Goal: Information Seeking & Learning: Learn about a topic

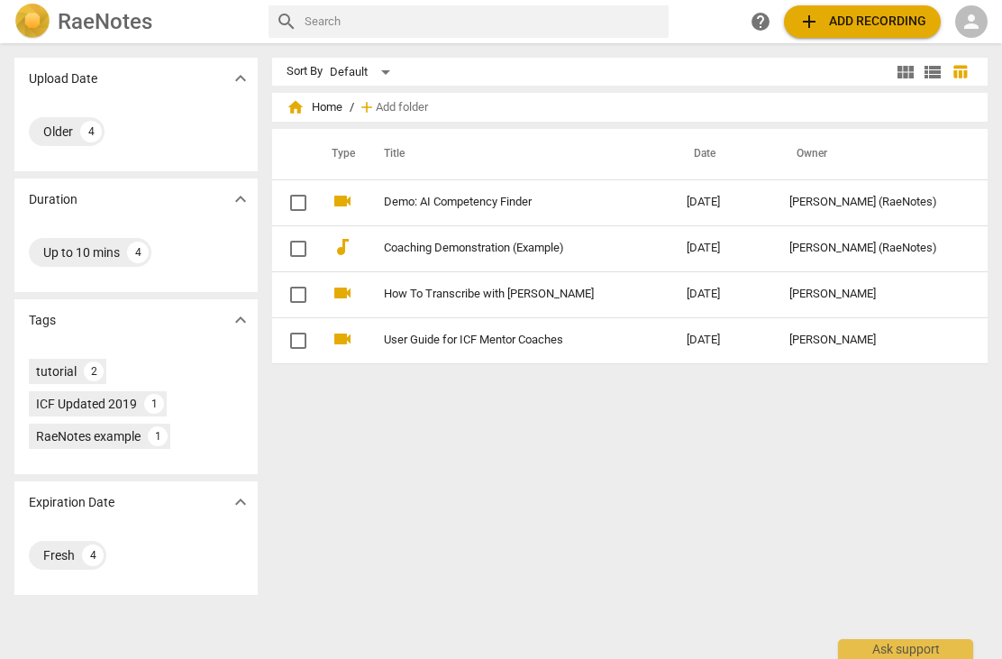
click at [502, 199] on link "Demo: AI Competency Finder" at bounding box center [503, 203] width 238 height 14
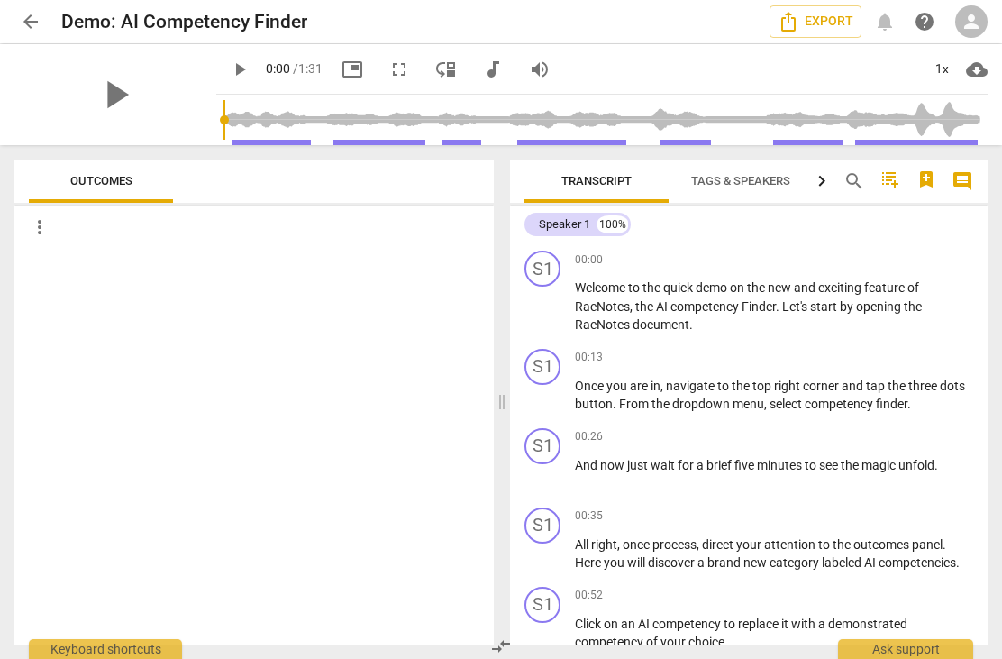
click at [661, 296] on p "Welcome to the quick demo on the new and exciting feature of [PERSON_NAME] , th…" at bounding box center [774, 306] width 398 height 56
click at [644, 296] on p "Welcome to the quick demo on the new and exciting feature of [PERSON_NAME] , th…" at bounding box center [774, 306] width 398 height 56
click at [693, 305] on span "competency" at bounding box center [705, 306] width 71 height 14
click at [551, 269] on div "S1" at bounding box center [542, 268] width 36 height 36
click at [110, 100] on span "play_arrow" at bounding box center [115, 94] width 47 height 47
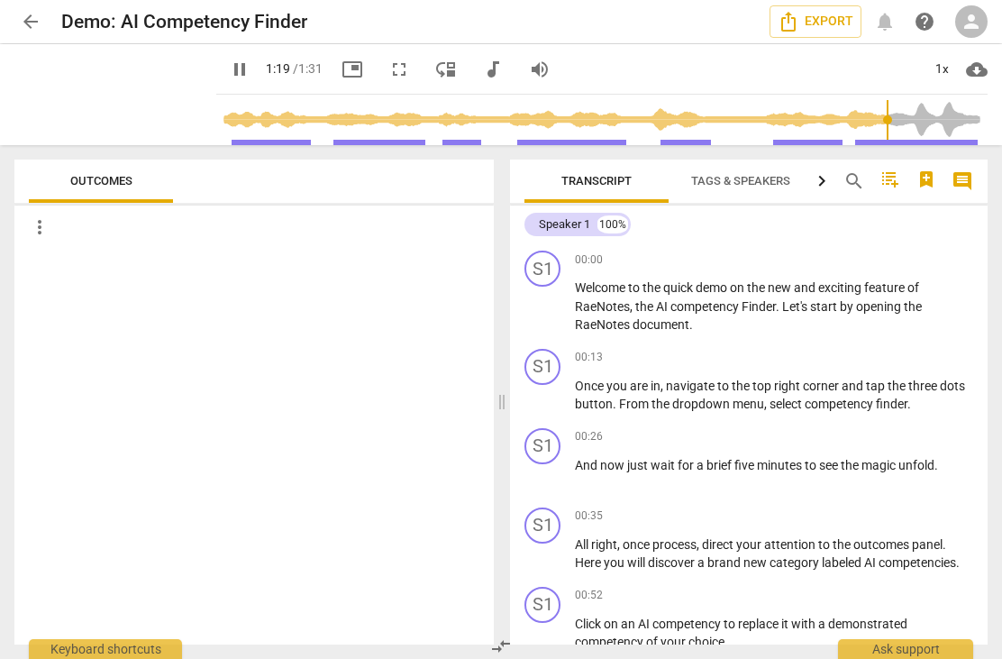
scroll to position [273, 0]
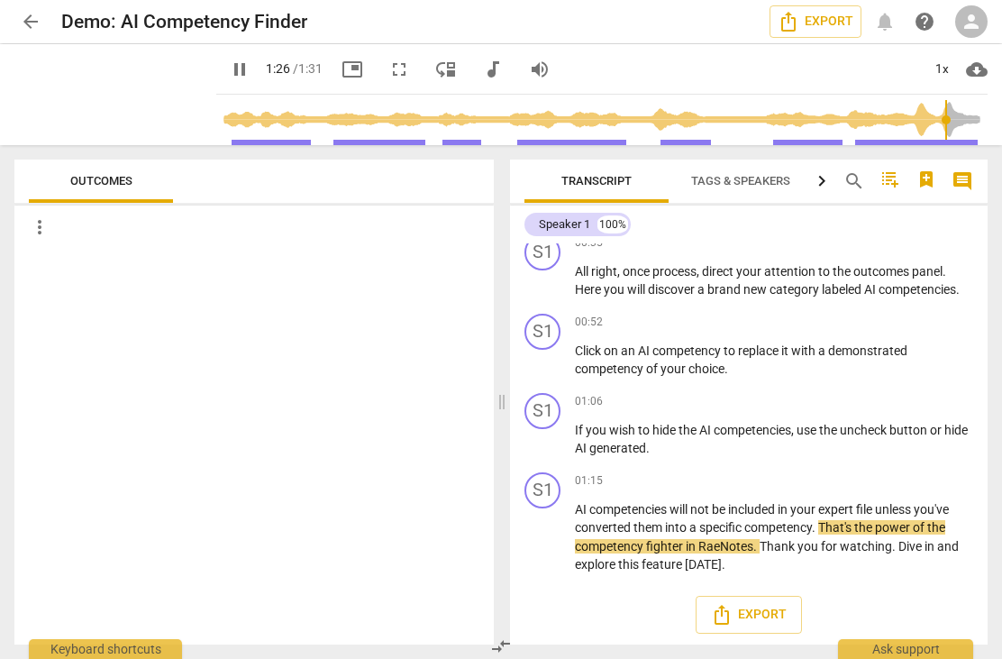
type input "87"
click at [41, 15] on span "arrow_back" at bounding box center [30, 22] width 32 height 22
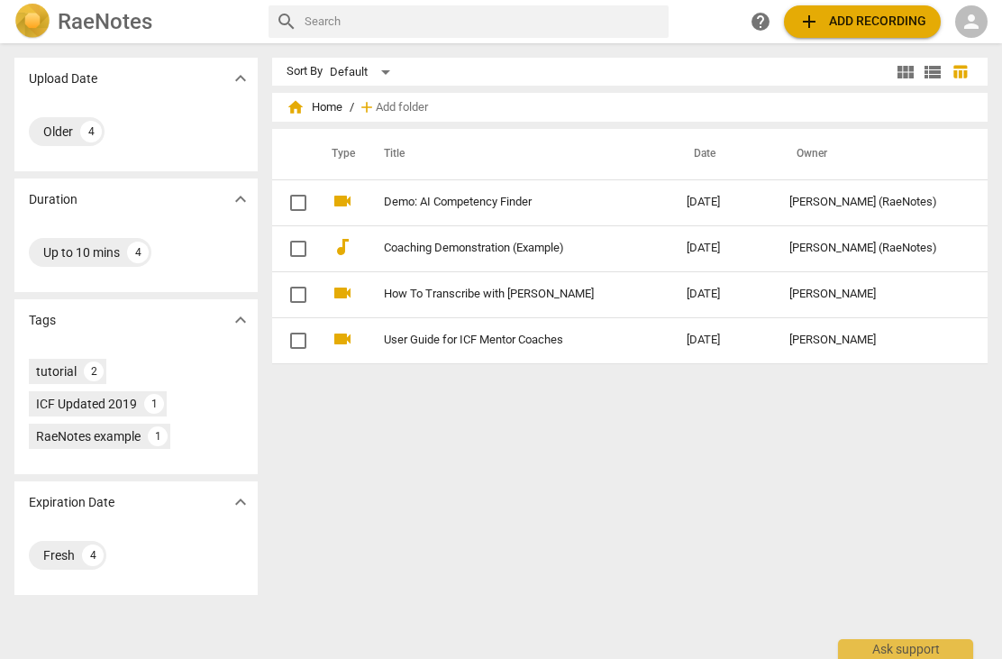
click at [115, 438] on div "RaeNotes example" at bounding box center [88, 436] width 105 height 18
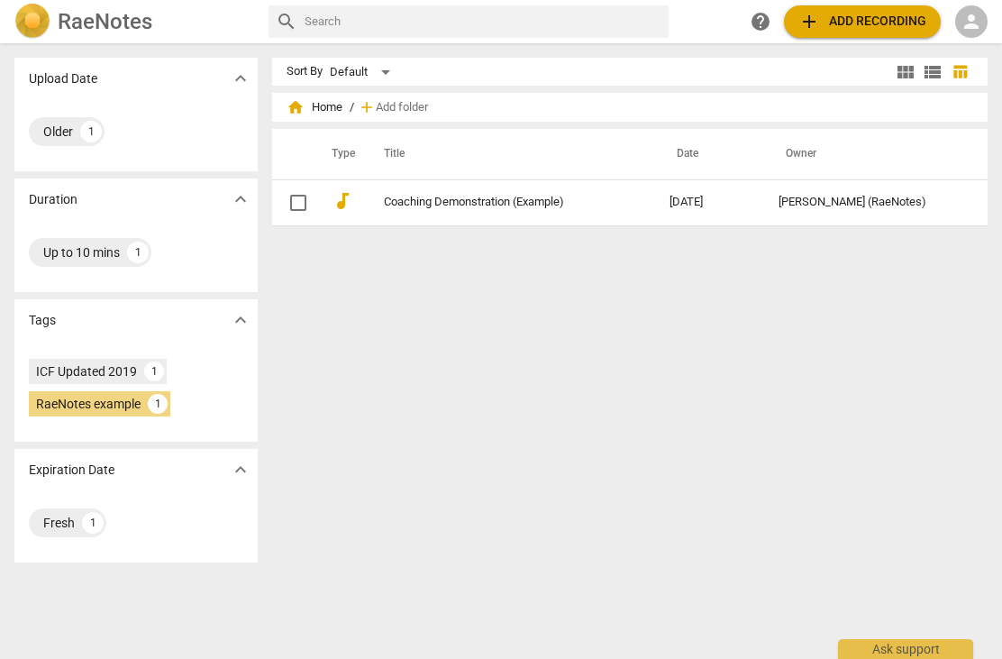
click at [478, 202] on link "Coaching Demonstration (Example)" at bounding box center [494, 203] width 221 height 14
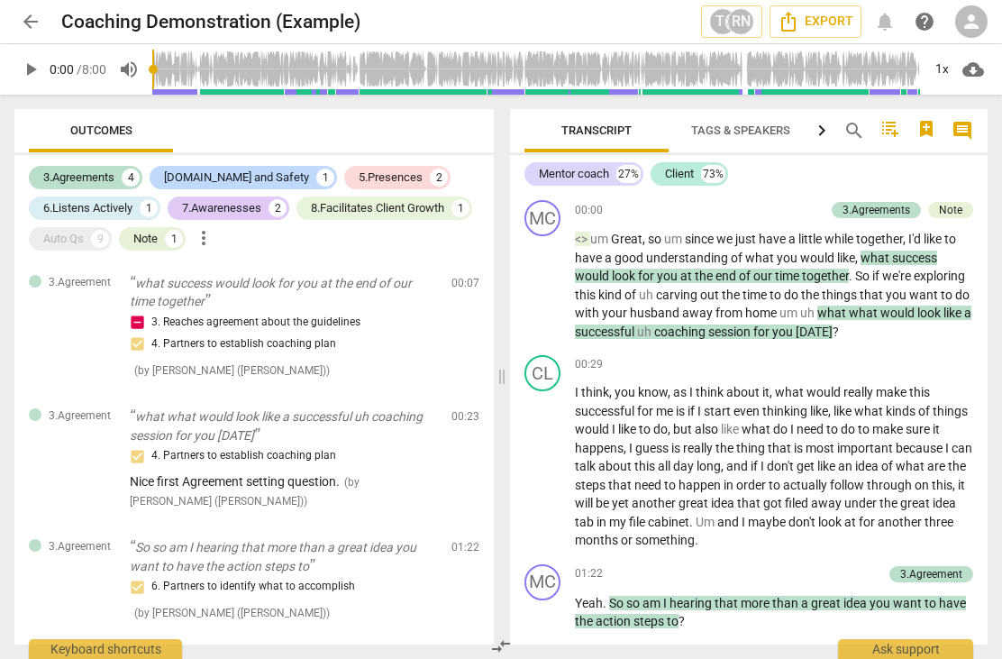
click at [447, 129] on div "Outcomes" at bounding box center [254, 130] width 451 height 43
click at [814, 128] on span "Analytics" at bounding box center [885, 131] width 144 height 24
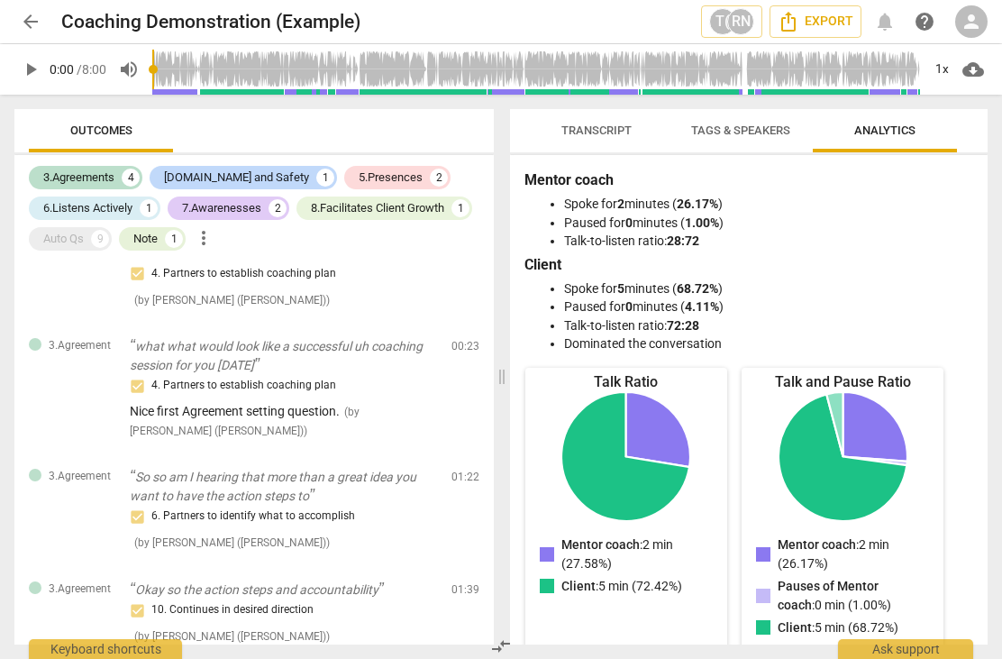
scroll to position [156, 0]
click at [977, 68] on span "cloud_download" at bounding box center [973, 70] width 22 height 22
click at [977, 141] on div at bounding box center [501, 329] width 1002 height 659
click at [735, 16] on div "RN" at bounding box center [740, 21] width 27 height 27
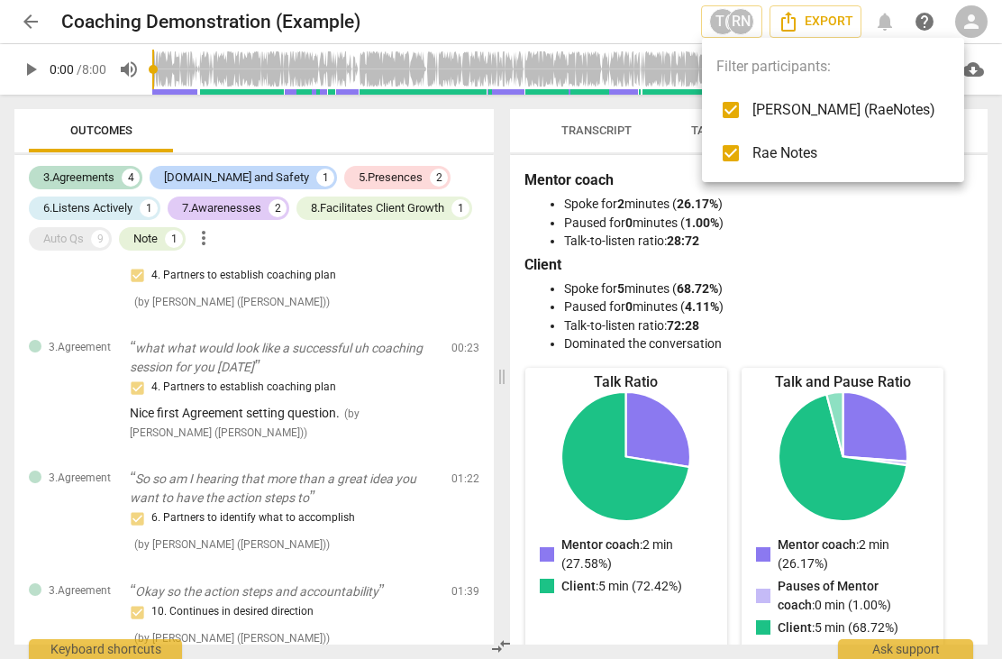
click at [943, 217] on div at bounding box center [501, 329] width 1002 height 659
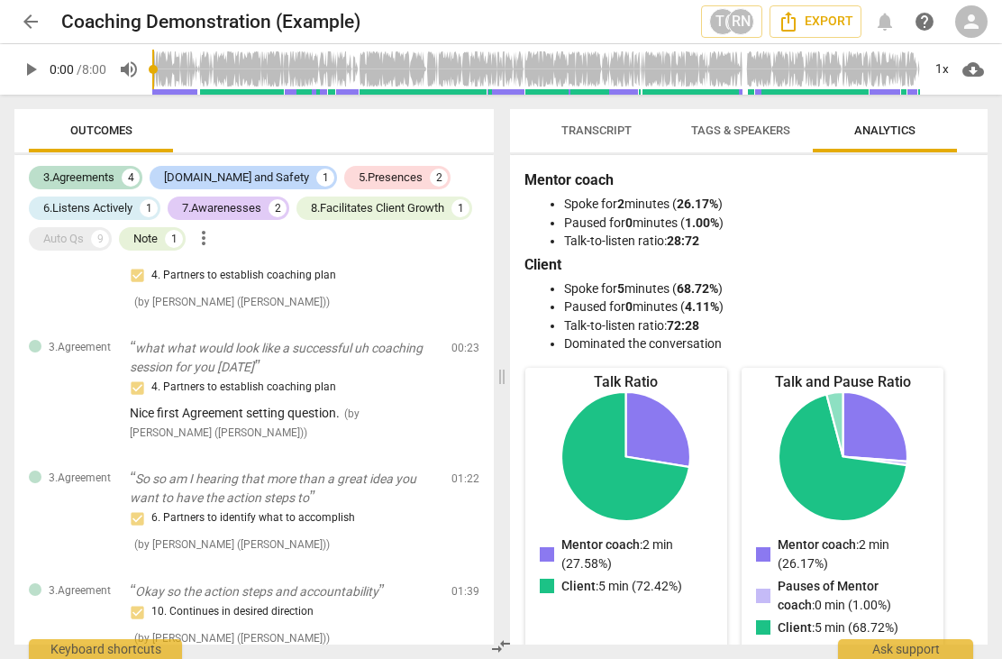
click at [971, 12] on span "person" at bounding box center [971, 22] width 22 height 22
click at [939, 184] on div at bounding box center [501, 329] width 1002 height 659
click at [463, 264] on div "3.Agreement what success would look for you at the end of our time together 3. …" at bounding box center [253, 258] width 479 height 134
click at [214, 235] on span "more_vert" at bounding box center [204, 238] width 22 height 22
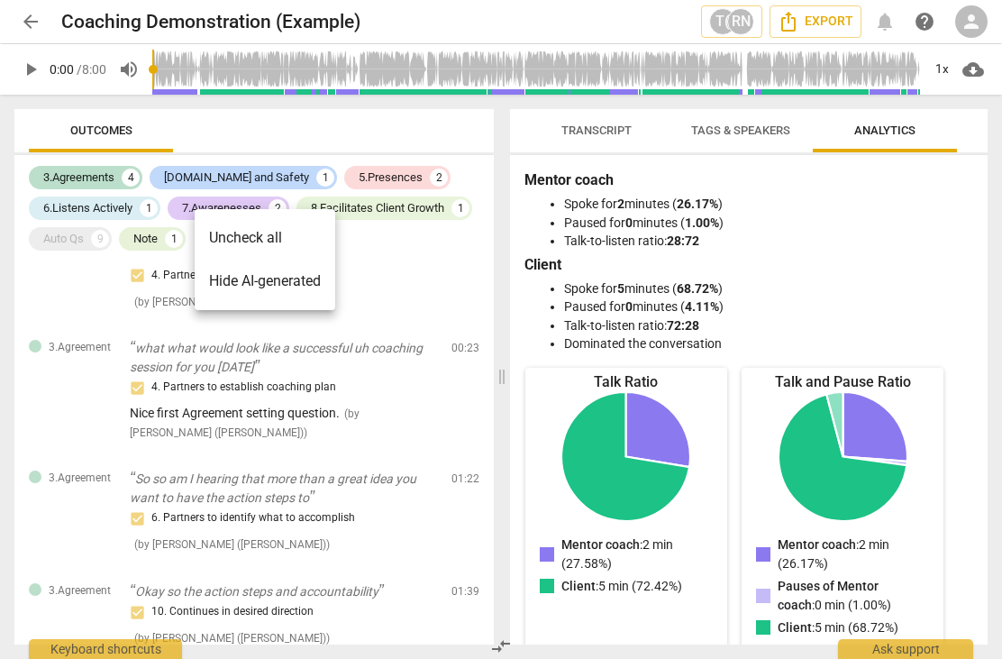
click at [419, 259] on div at bounding box center [501, 329] width 1002 height 659
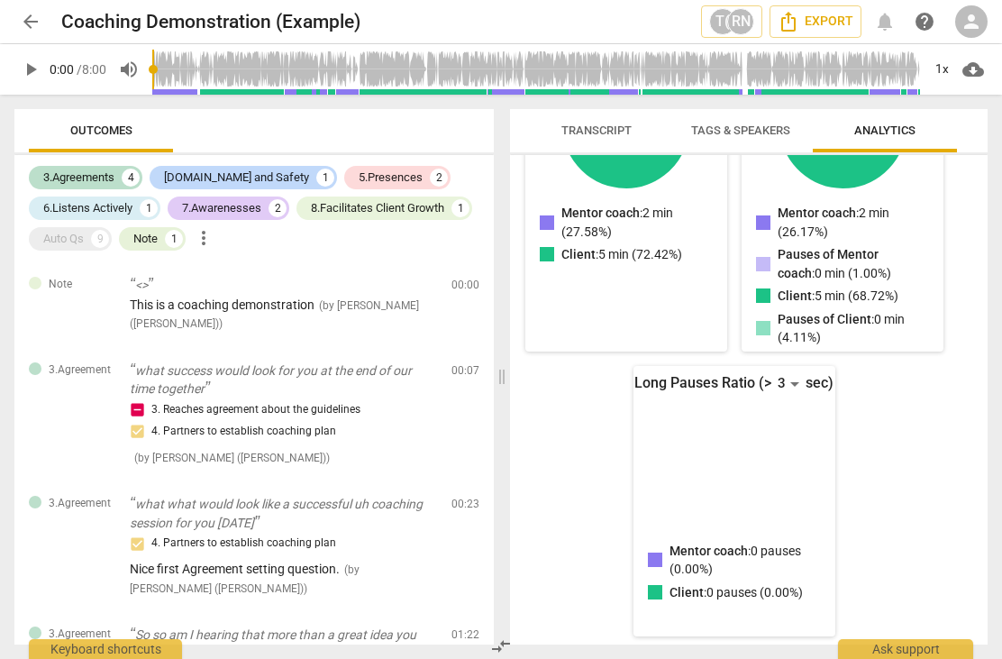
scroll to position [331, 0]
click at [211, 245] on span "more_vert" at bounding box center [204, 238] width 22 height 22
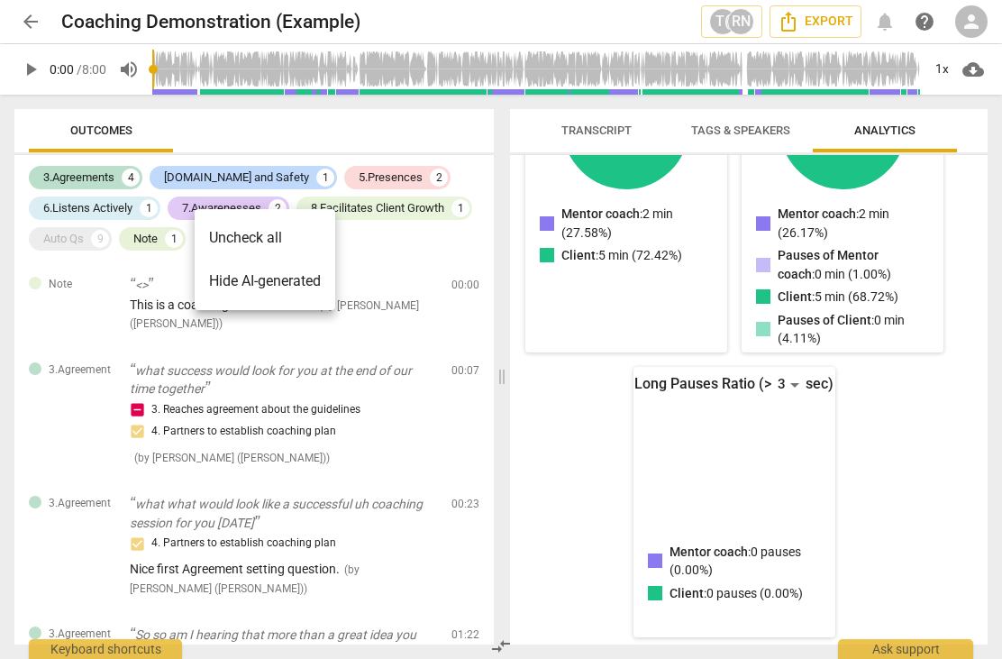
click at [437, 242] on div at bounding box center [501, 329] width 1002 height 659
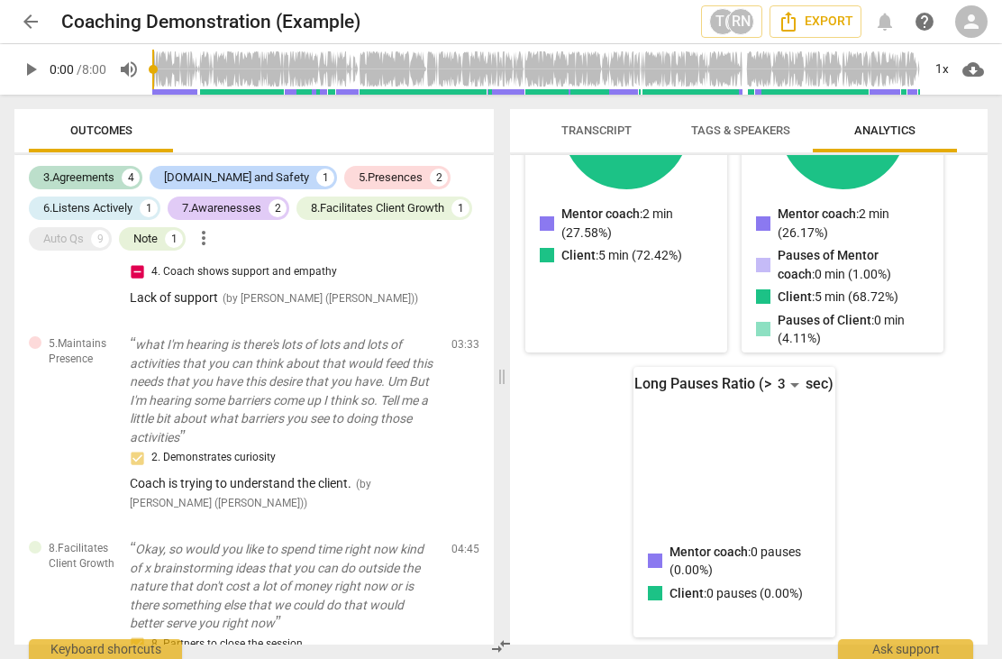
scroll to position [1039, 0]
click at [33, 19] on span "arrow_back" at bounding box center [31, 22] width 22 height 22
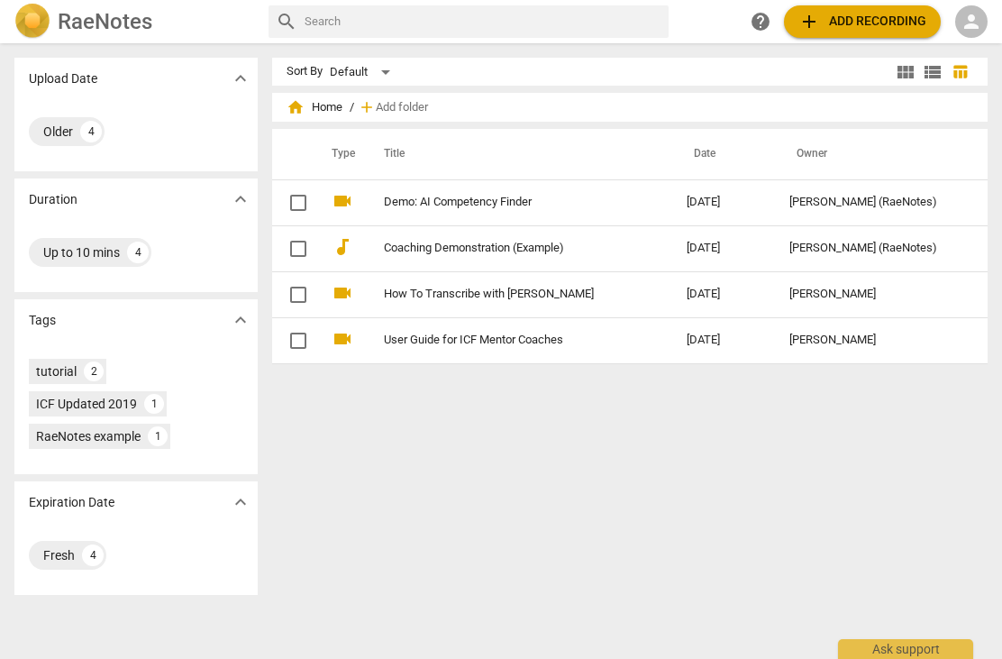
click at [527, 205] on link "Demo: AI Competency Finder" at bounding box center [503, 203] width 238 height 14
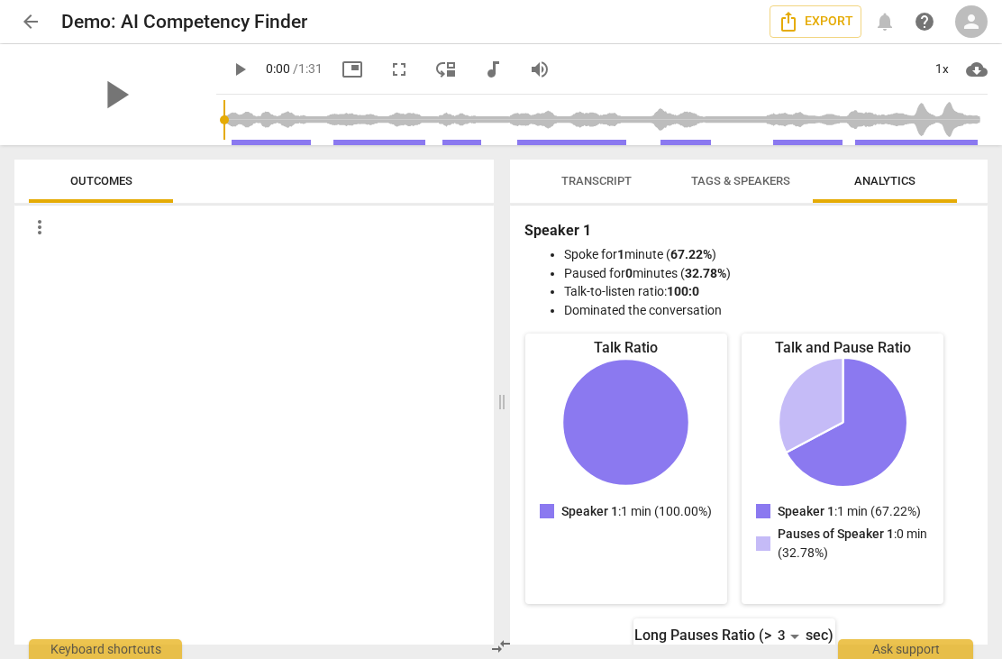
click at [107, 90] on span "play_arrow" at bounding box center [115, 94] width 47 height 47
click at [39, 220] on span "more_vert" at bounding box center [40, 227] width 22 height 22
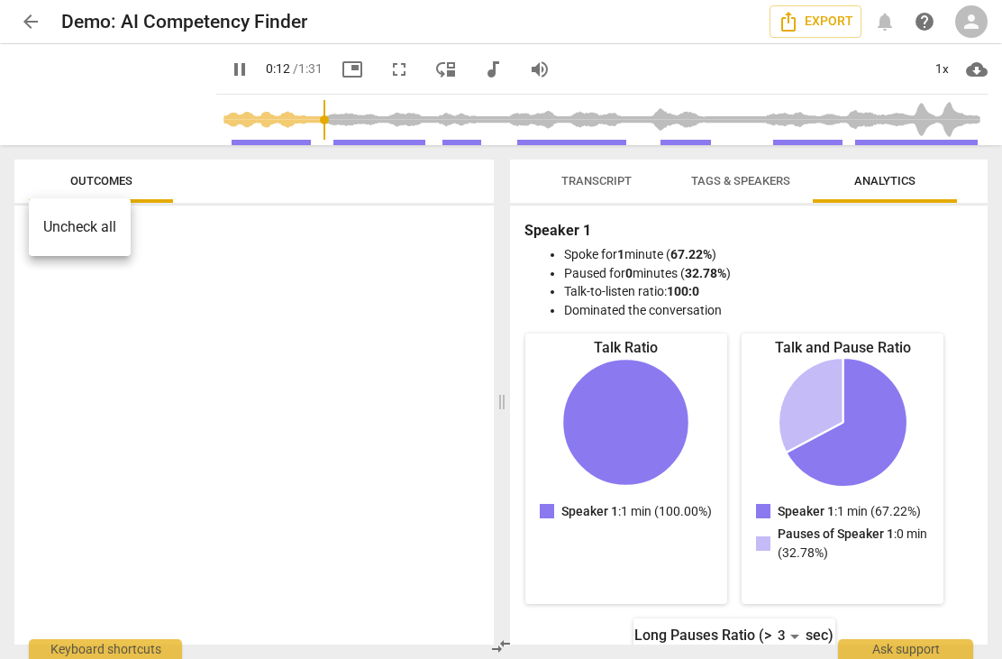
click at [58, 321] on div at bounding box center [501, 329] width 1002 height 659
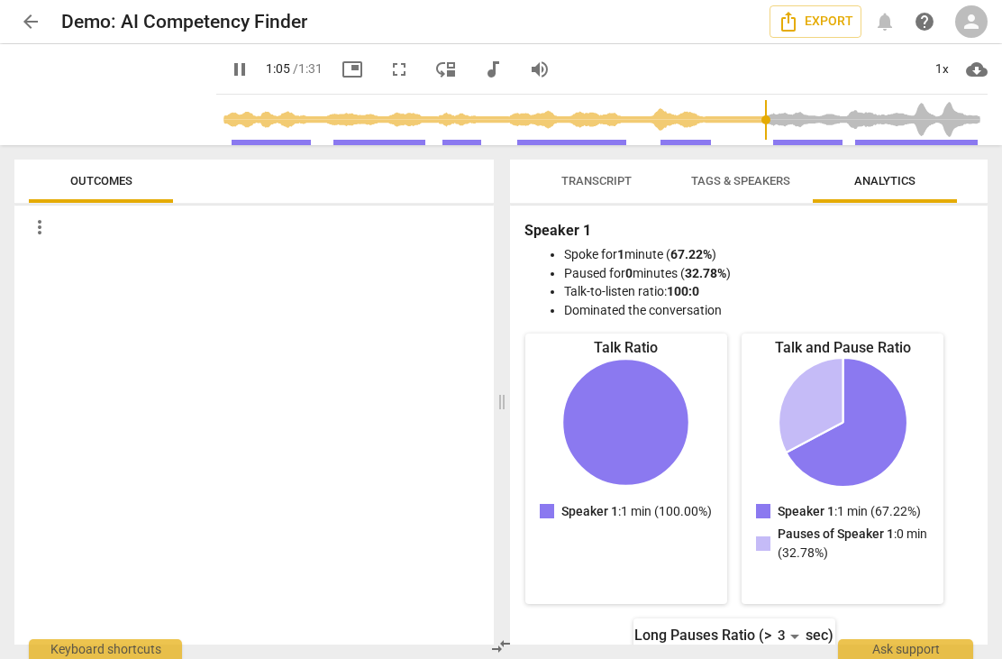
type input "65"
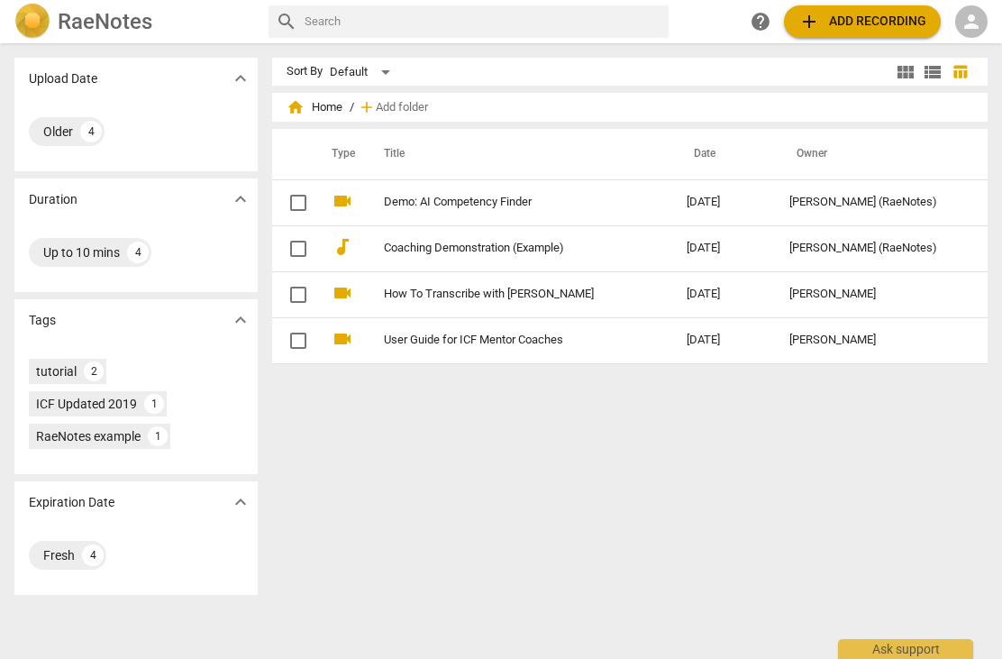
click at [112, 398] on div "ICF Updated 2019" at bounding box center [86, 404] width 101 height 18
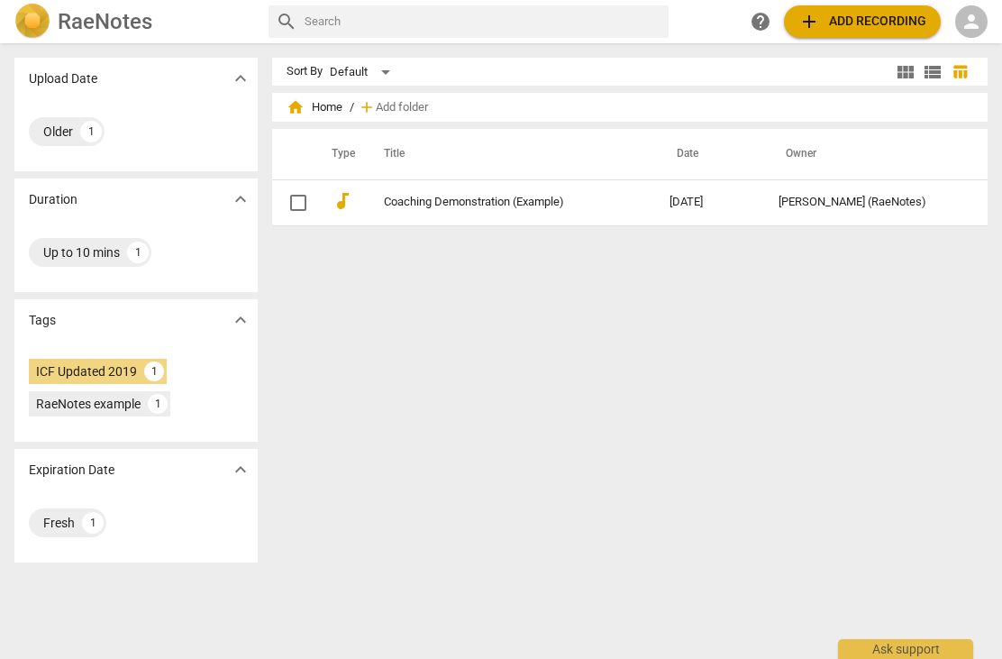
click at [113, 393] on div "RaeNotes example 1" at bounding box center [99, 403] width 141 height 25
click at [519, 200] on link "Coaching Demonstration (Example)" at bounding box center [494, 203] width 221 height 14
